Goal: Task Accomplishment & Management: Use online tool/utility

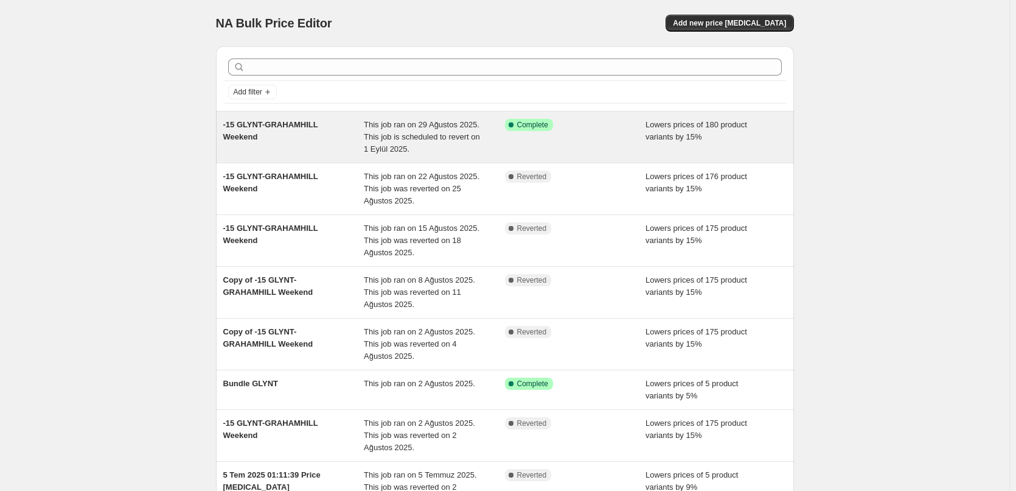
click at [592, 137] on div "Success Complete Complete" at bounding box center [575, 137] width 141 height 37
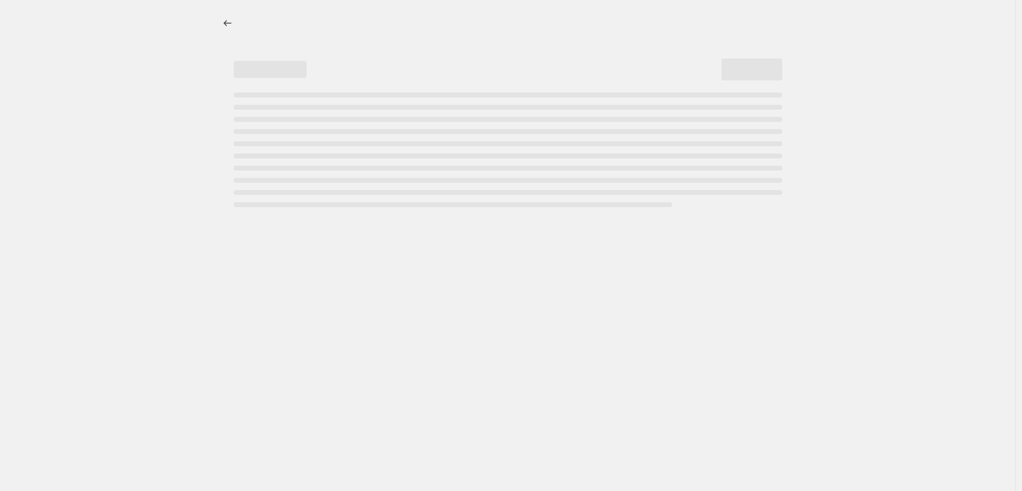
select select "percentage"
select select "collection"
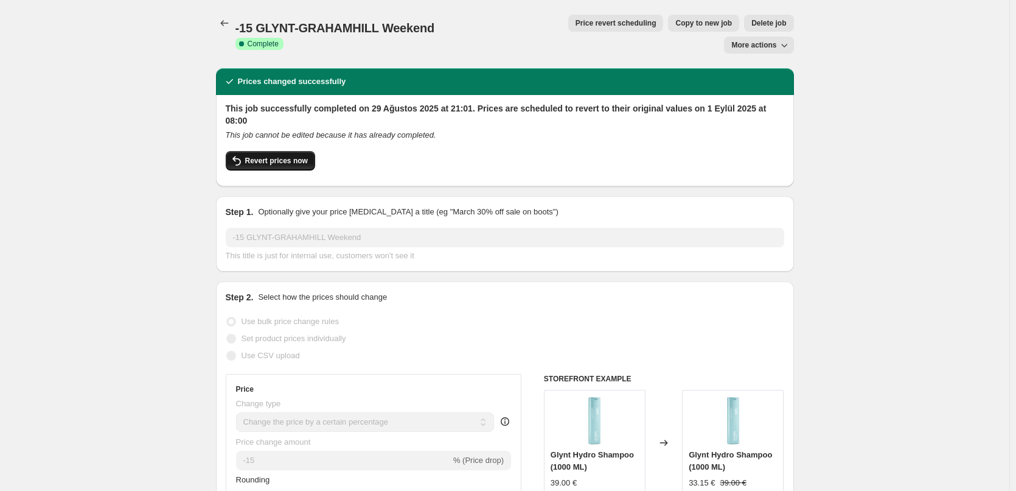
click at [302, 151] on button "Revert prices now" at bounding box center [270, 160] width 89 height 19
checkbox input "false"
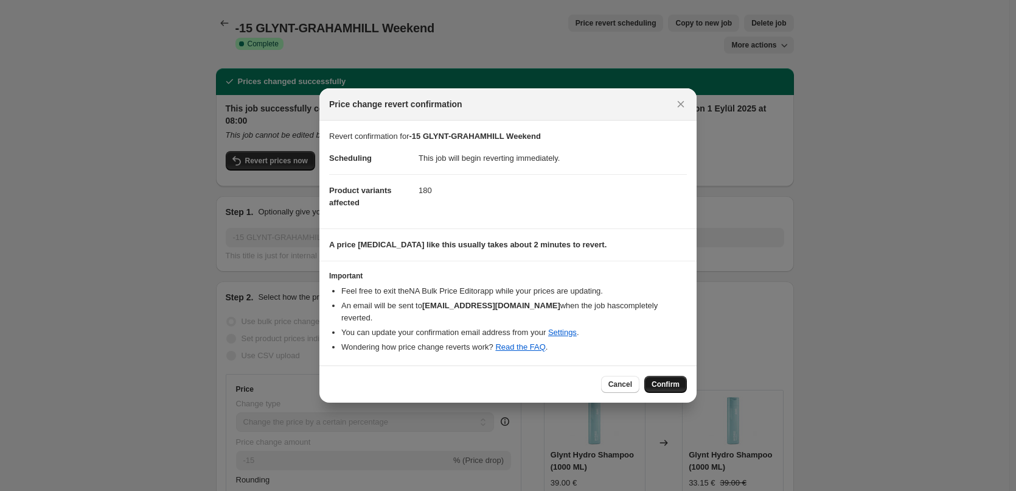
click at [680, 379] on button "Confirm" at bounding box center [666, 384] width 43 height 17
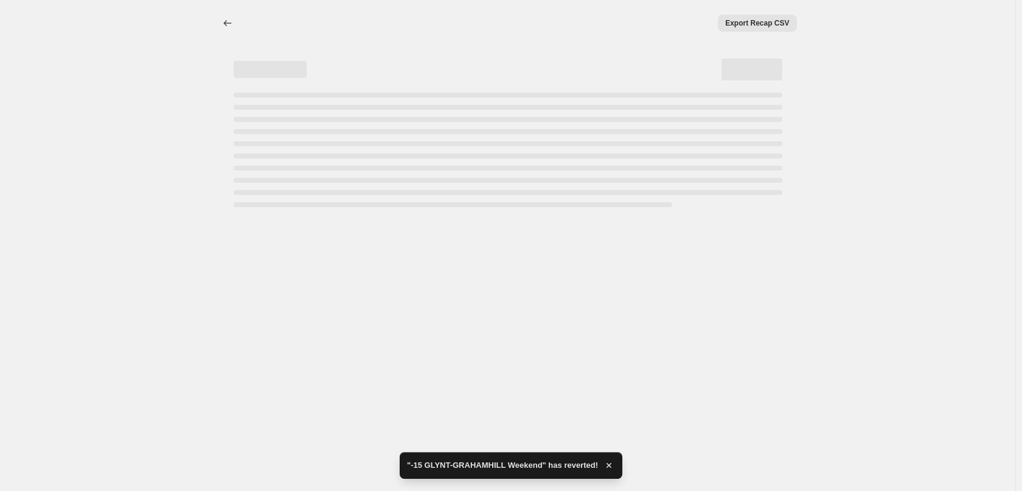
select select "percentage"
select select "collection"
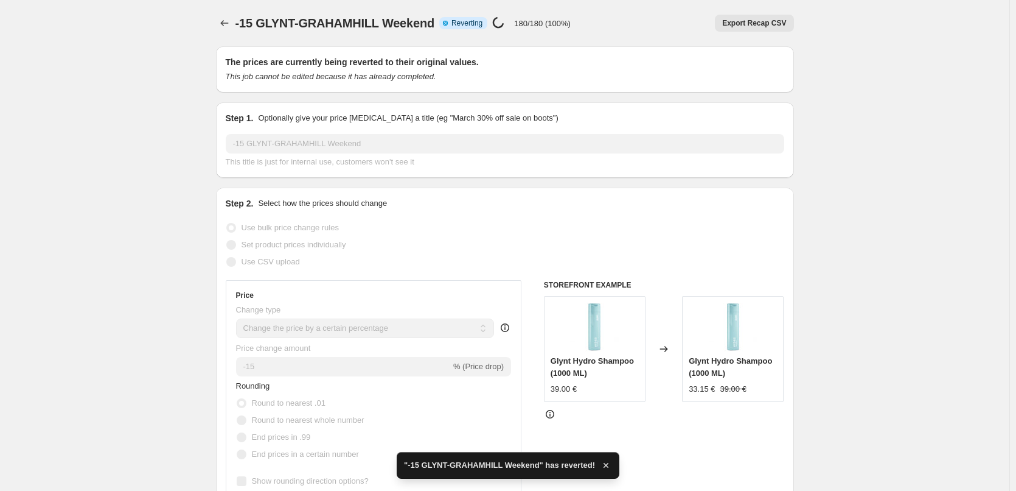
checkbox input "true"
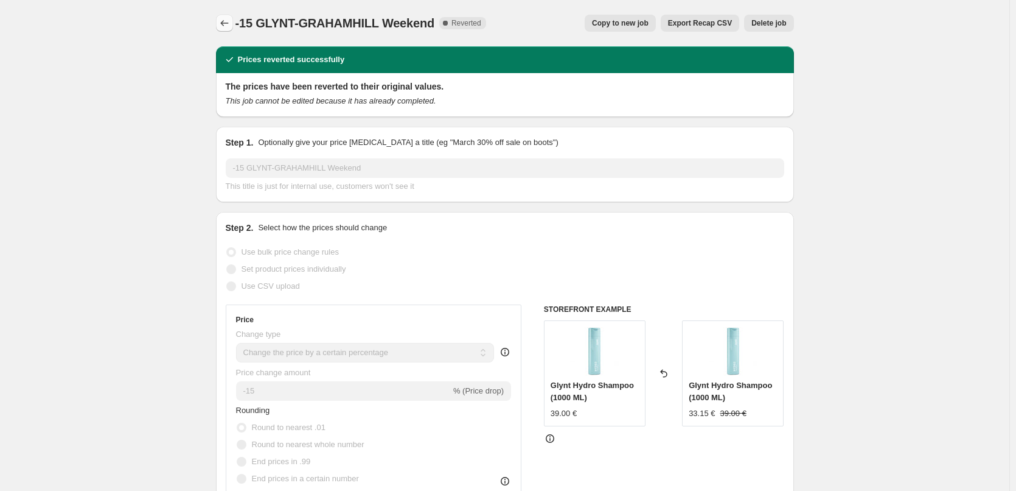
click at [222, 24] on icon "Price change jobs" at bounding box center [224, 23] width 12 height 12
